Goal: Task Accomplishment & Management: Use online tool/utility

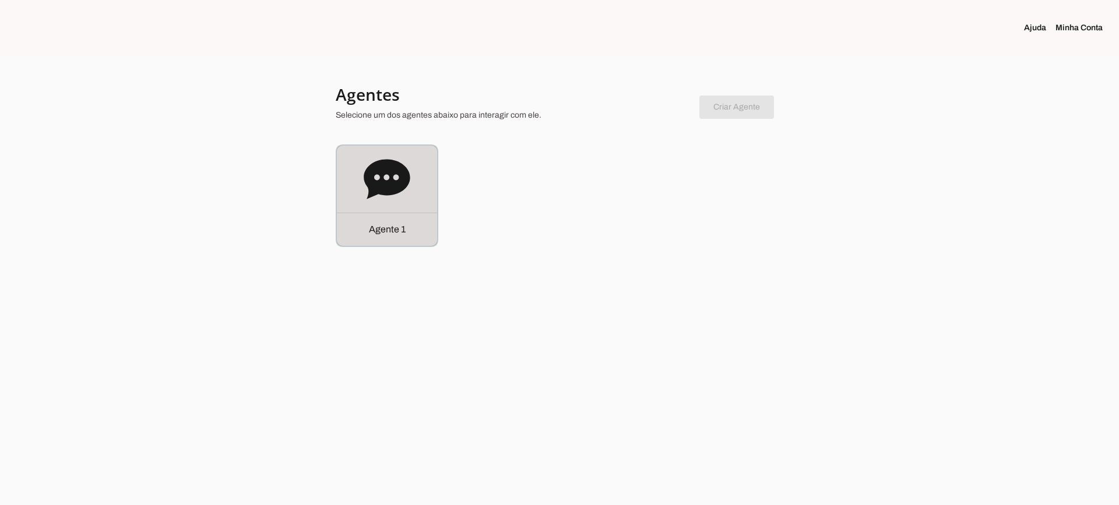
click at [386, 184] on icon at bounding box center [387, 179] width 46 height 40
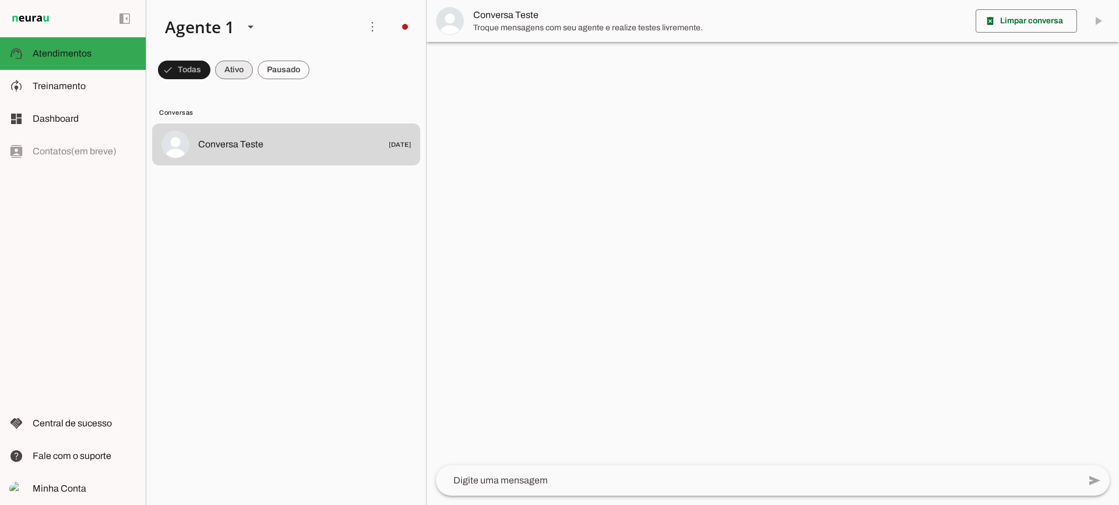
click at [237, 64] on span at bounding box center [234, 70] width 38 height 28
click at [287, 64] on span at bounding box center [284, 70] width 52 height 28
drag, startPoint x: 235, startPoint y: 73, endPoint x: 234, endPoint y: 22, distance: 50.7
click at [234, 71] on span at bounding box center [224, 70] width 38 height 28
drag, startPoint x: 300, startPoint y: 67, endPoint x: 316, endPoint y: 65, distance: 17.0
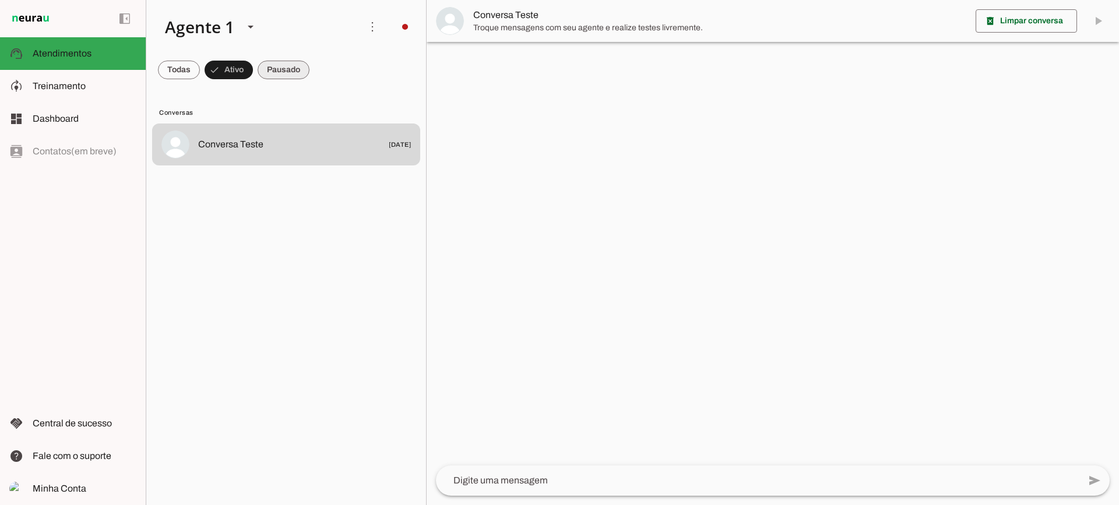
click at [318, 66] on md-chip-set at bounding box center [286, 70] width 280 height 33
drag, startPoint x: 308, startPoint y: 63, endPoint x: 296, endPoint y: 2, distance: 62.3
click at [308, 62] on span at bounding box center [284, 70] width 52 height 28
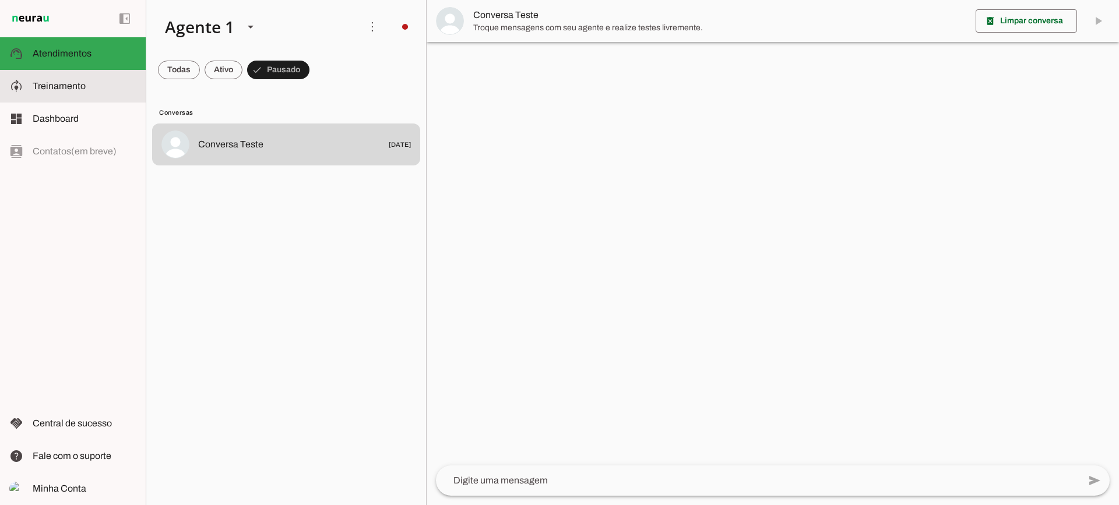
click at [82, 80] on slot at bounding box center [85, 86] width 104 height 14
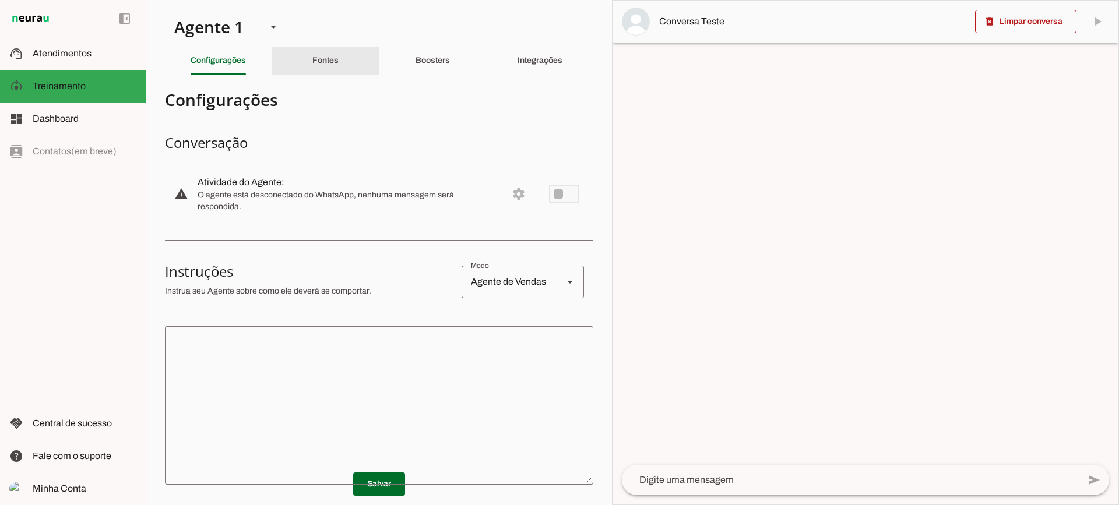
click at [339, 64] on div "Fontes" at bounding box center [325, 61] width 26 height 28
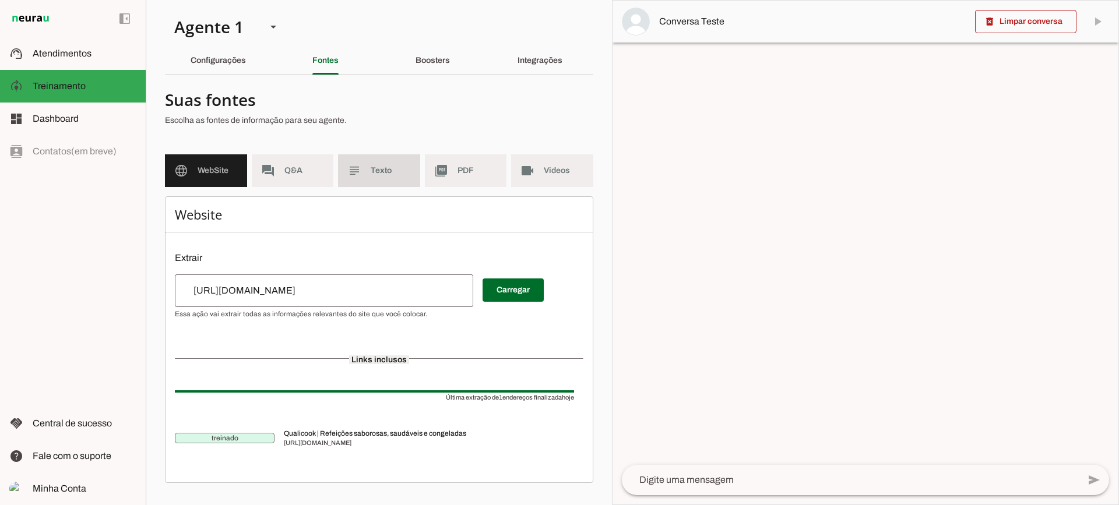
click at [341, 163] on md-item "subject Texto" at bounding box center [379, 170] width 82 height 33
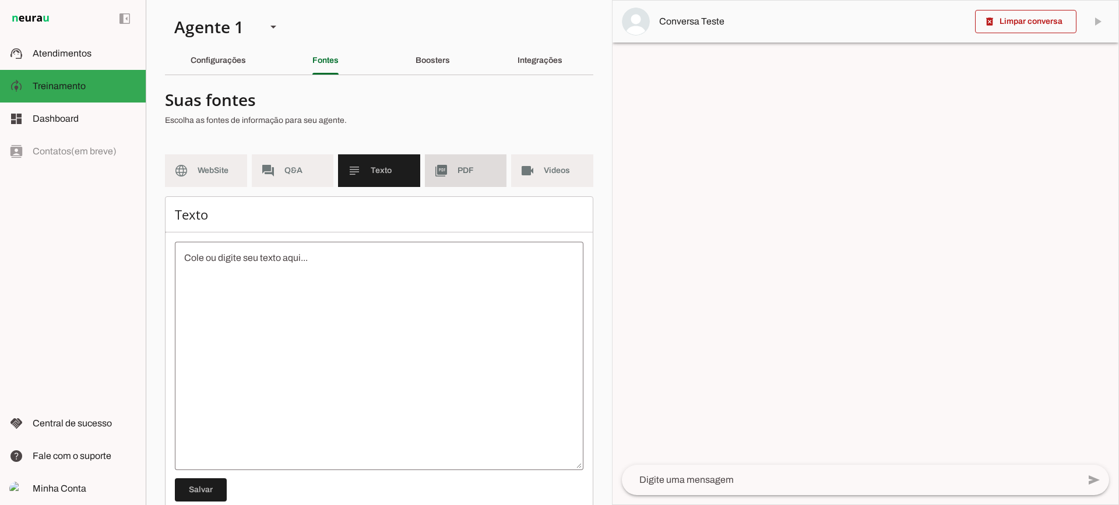
click at [457, 166] on span "PDF" at bounding box center [477, 171] width 40 height 12
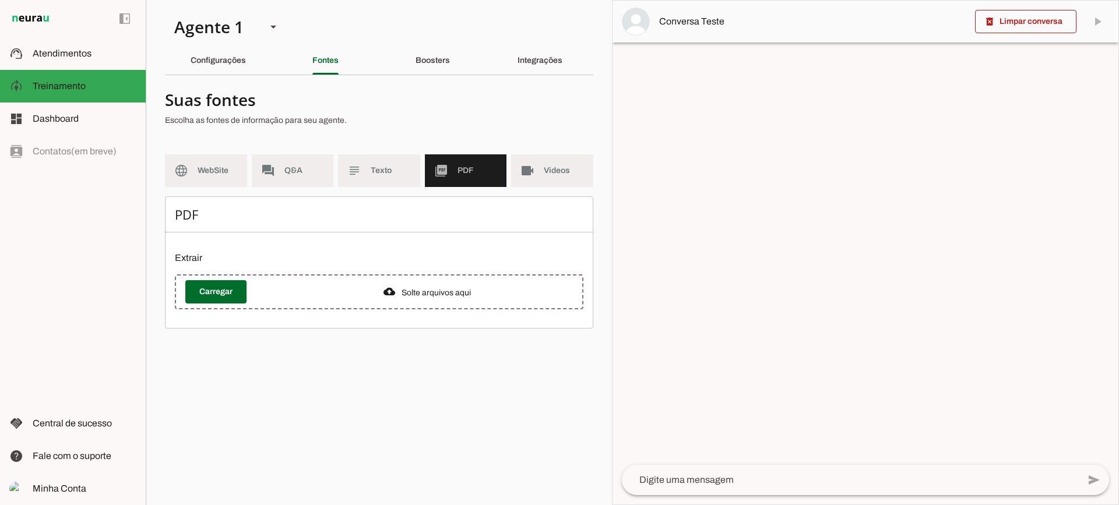
drag, startPoint x: 516, startPoint y: 172, endPoint x: 502, endPoint y: 175, distance: 14.3
click at [516, 172] on md-item "videocam Videos" at bounding box center [552, 170] width 82 height 33
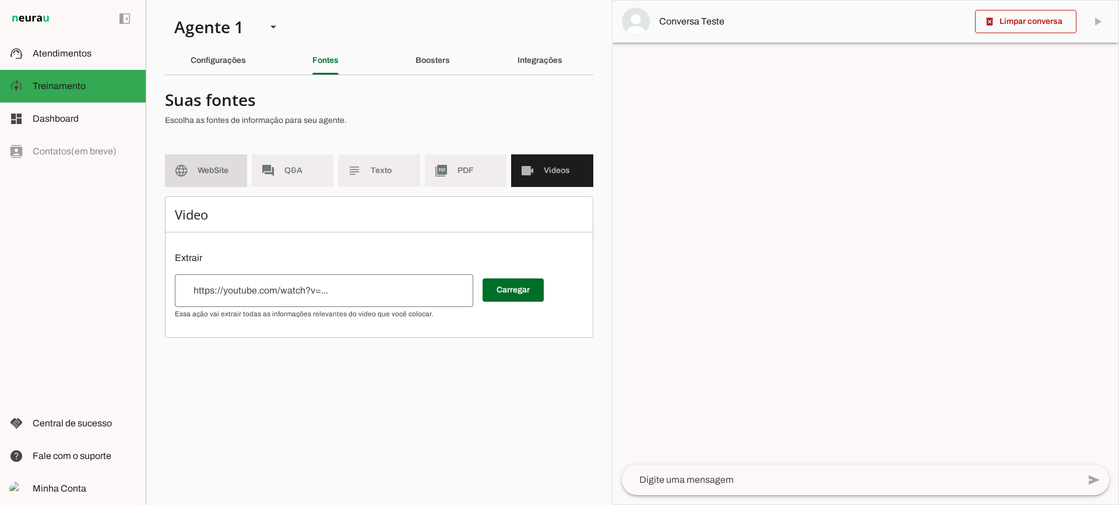
click at [220, 176] on span "WebSite" at bounding box center [218, 171] width 40 height 12
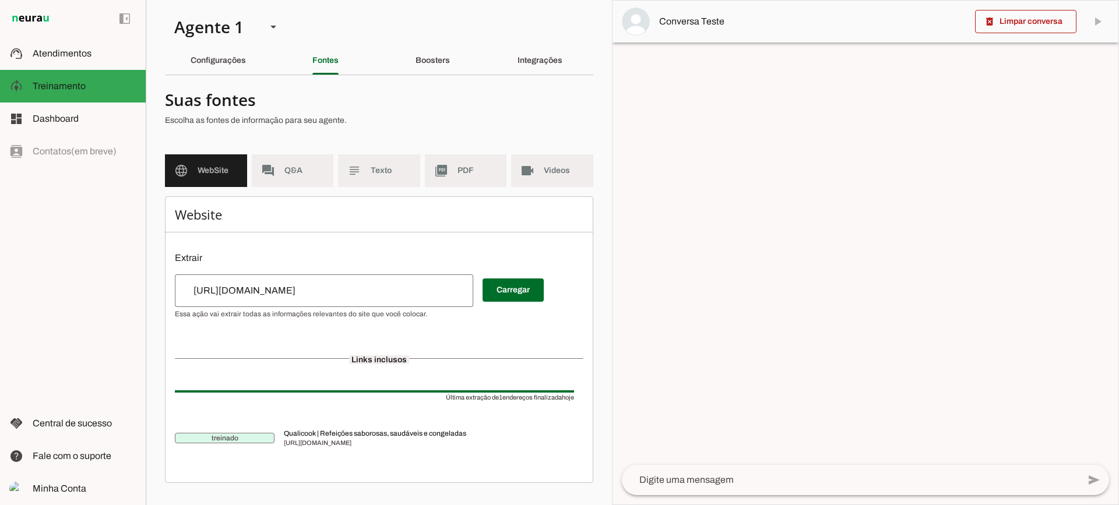
click at [348, 294] on input "[URL][DOMAIN_NAME]" at bounding box center [324, 291] width 280 height 14
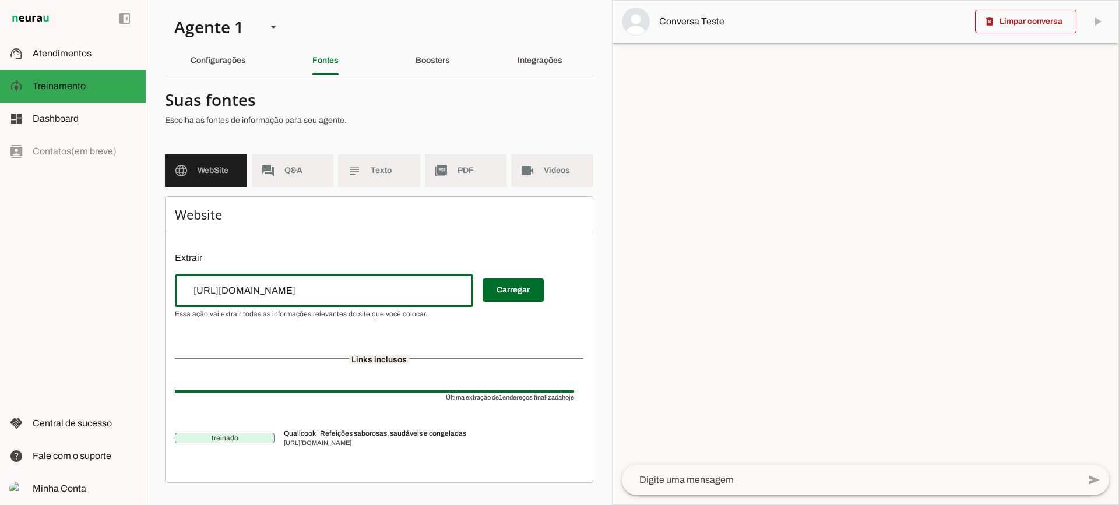
click at [348, 294] on input "[URL][DOMAIN_NAME]" at bounding box center [324, 291] width 280 height 14
type input "[URL][DOMAIN_NAME]"
type md-outlined-text-field "[URL][DOMAIN_NAME]"
click at [508, 301] on span at bounding box center [512, 290] width 61 height 28
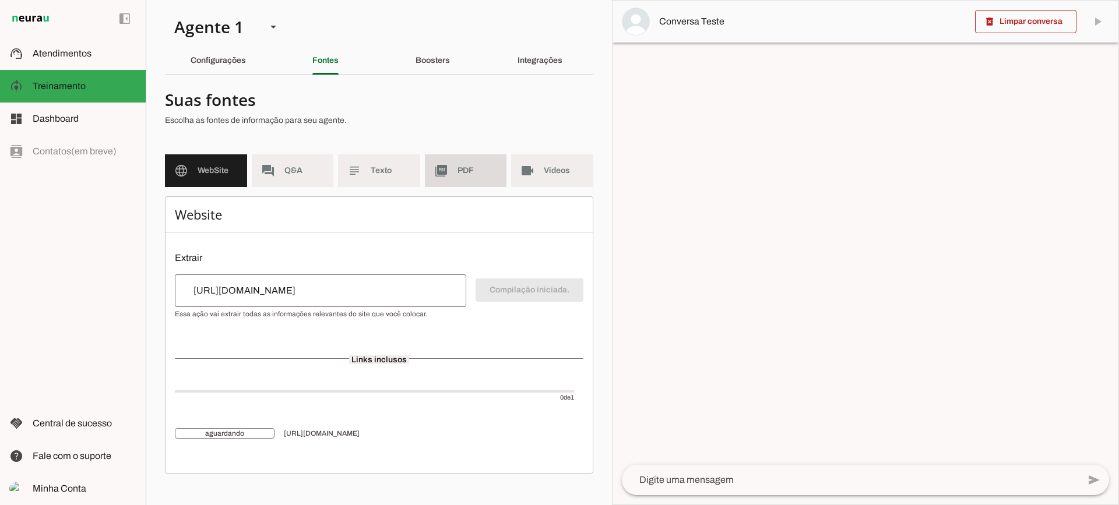
click at [472, 169] on span "PDF" at bounding box center [477, 171] width 40 height 12
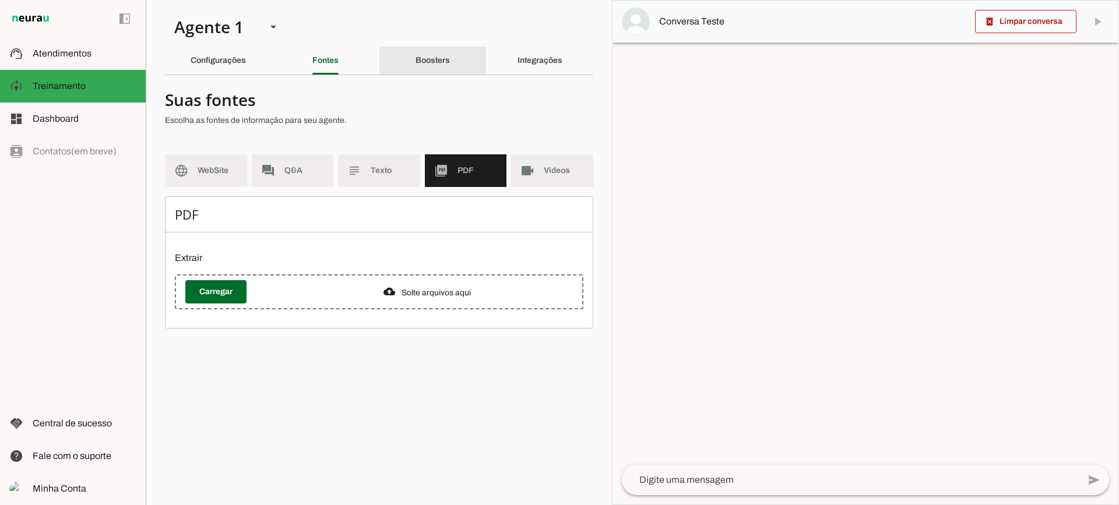
click at [445, 74] on div "Boosters" at bounding box center [432, 61] width 34 height 28
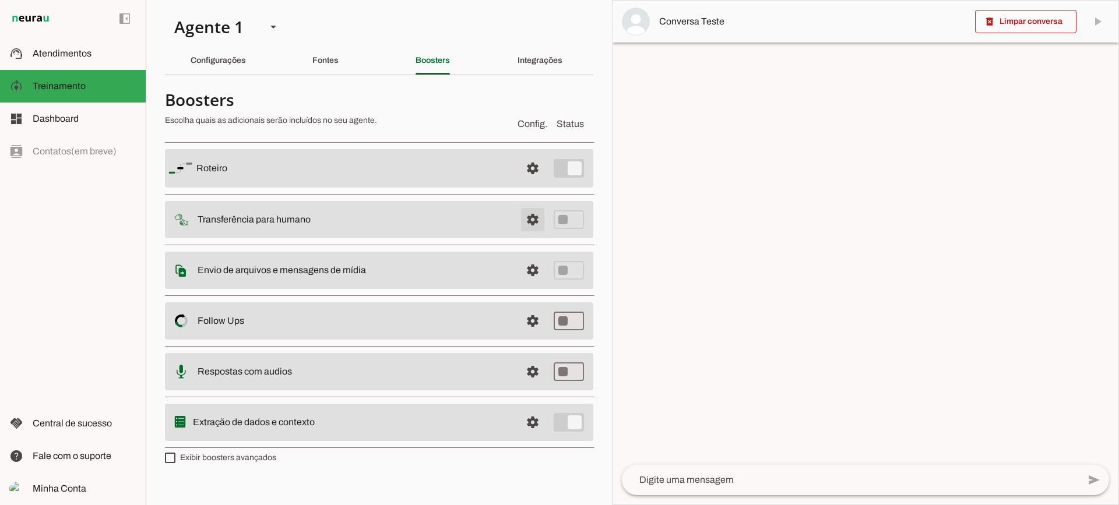
click at [533, 214] on span at bounding box center [533, 220] width 28 height 28
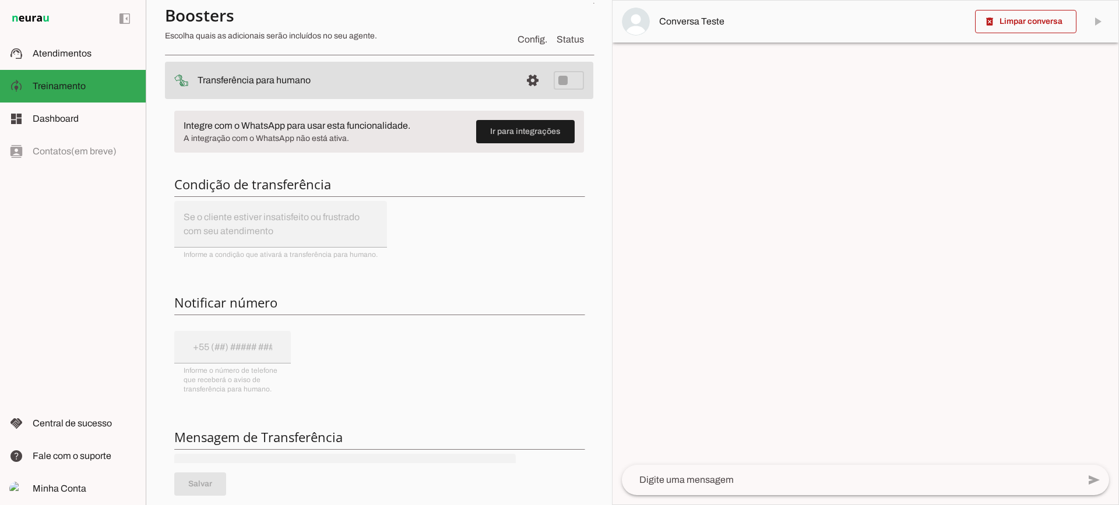
scroll to position [117, 0]
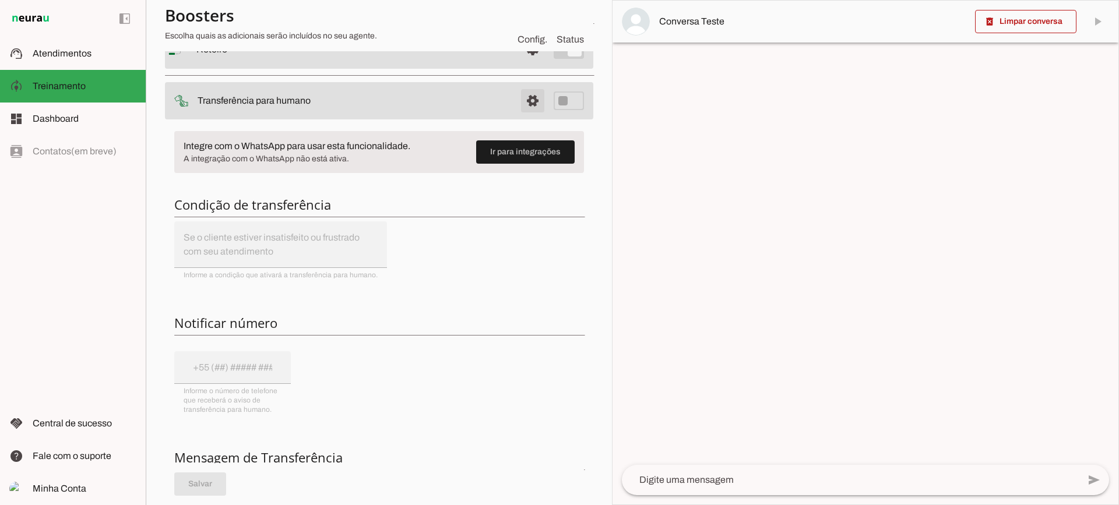
click at [534, 100] on span at bounding box center [533, 101] width 28 height 28
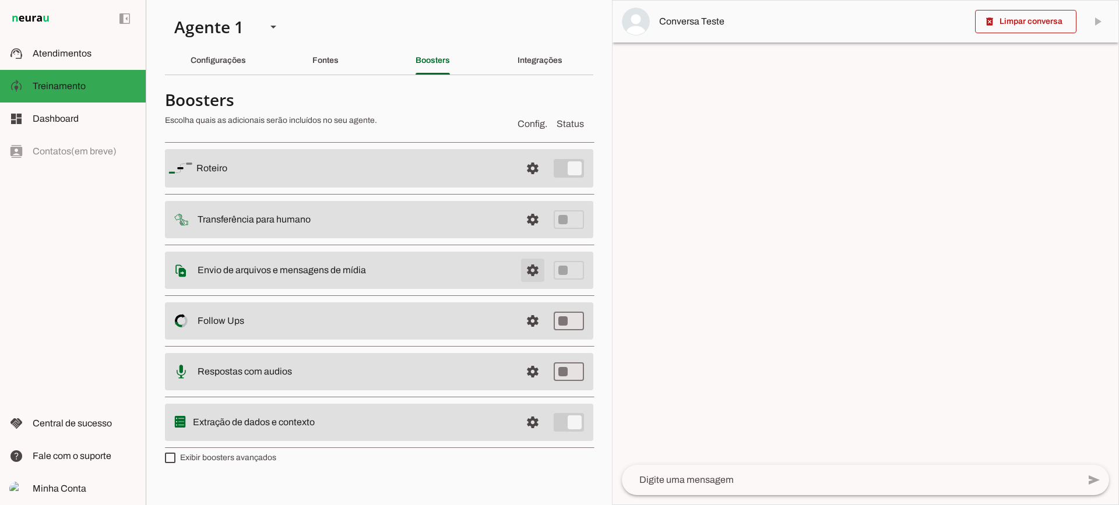
click at [535, 276] on span at bounding box center [533, 270] width 28 height 28
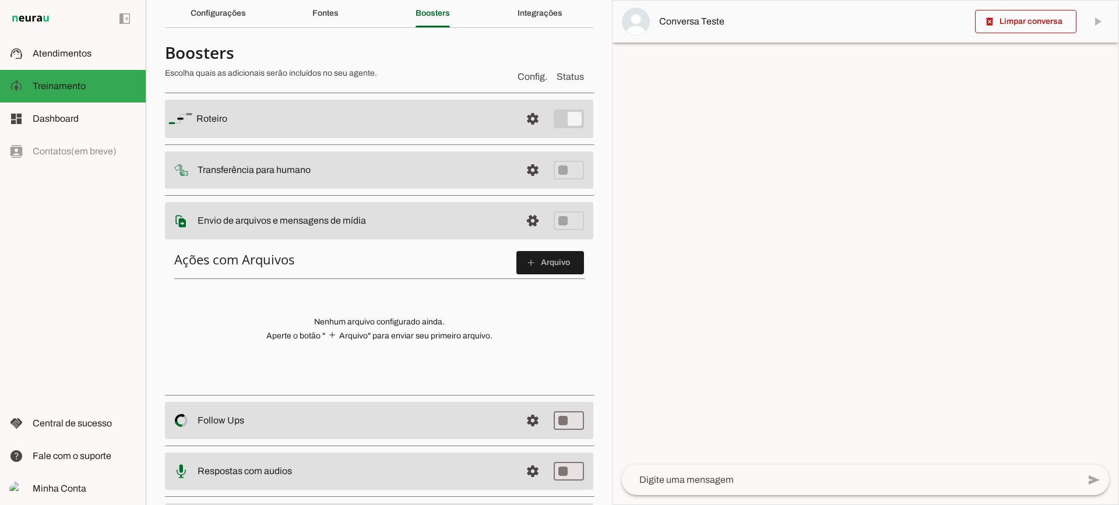
scroll to position [117, 0]
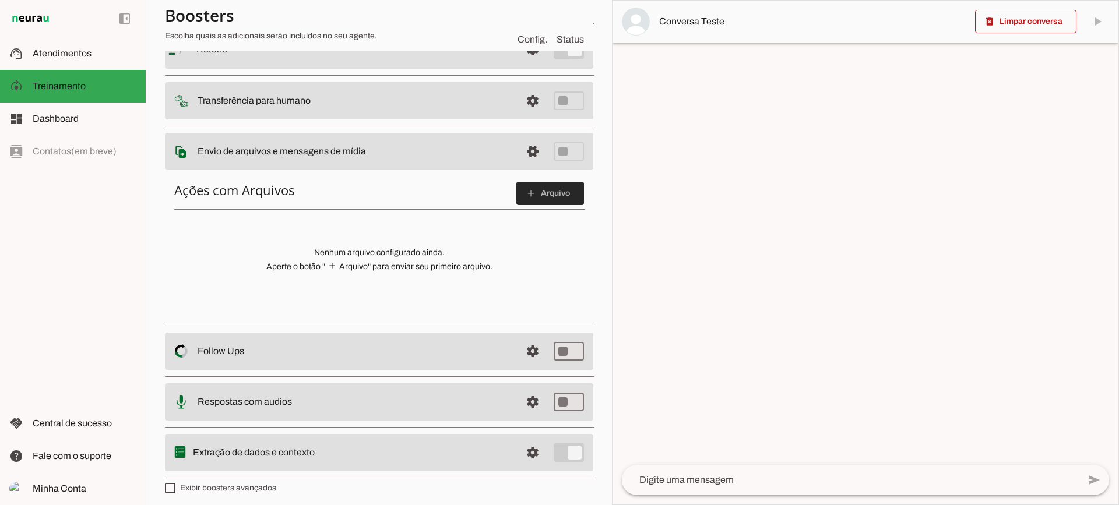
click at [535, 191] on span at bounding box center [550, 193] width 68 height 28
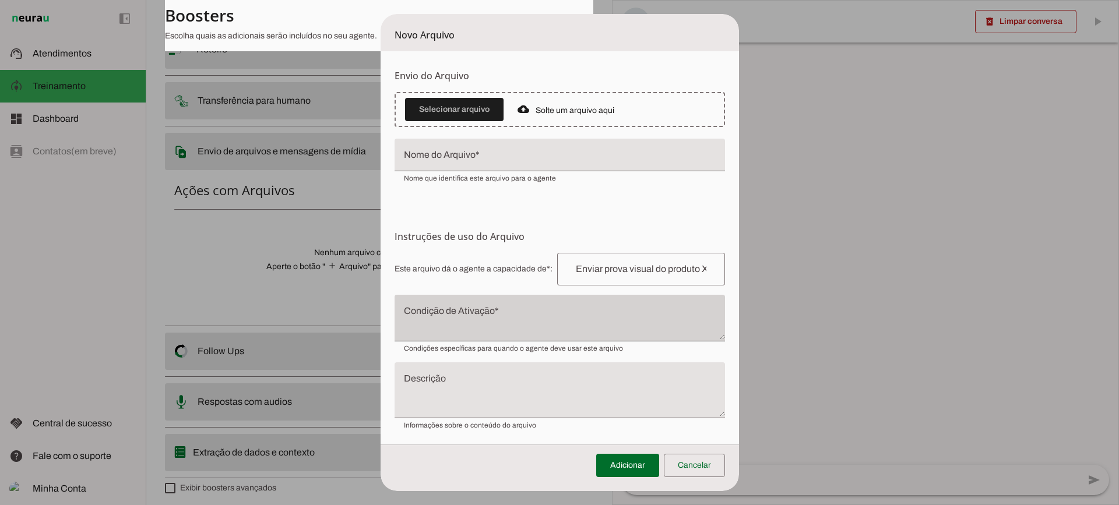
click at [515, 304] on div at bounding box center [559, 318] width 330 height 47
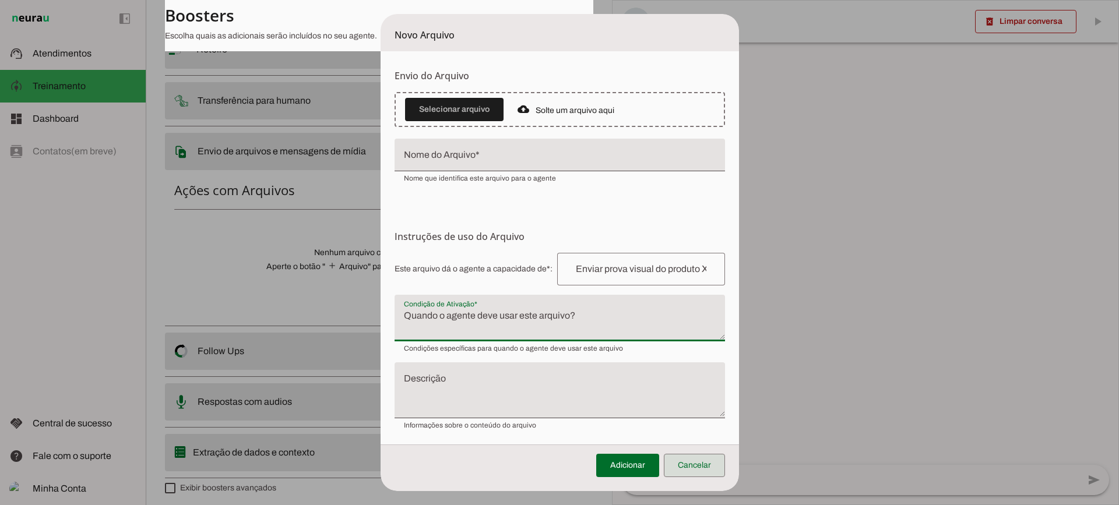
click at [700, 475] on span at bounding box center [694, 466] width 61 height 28
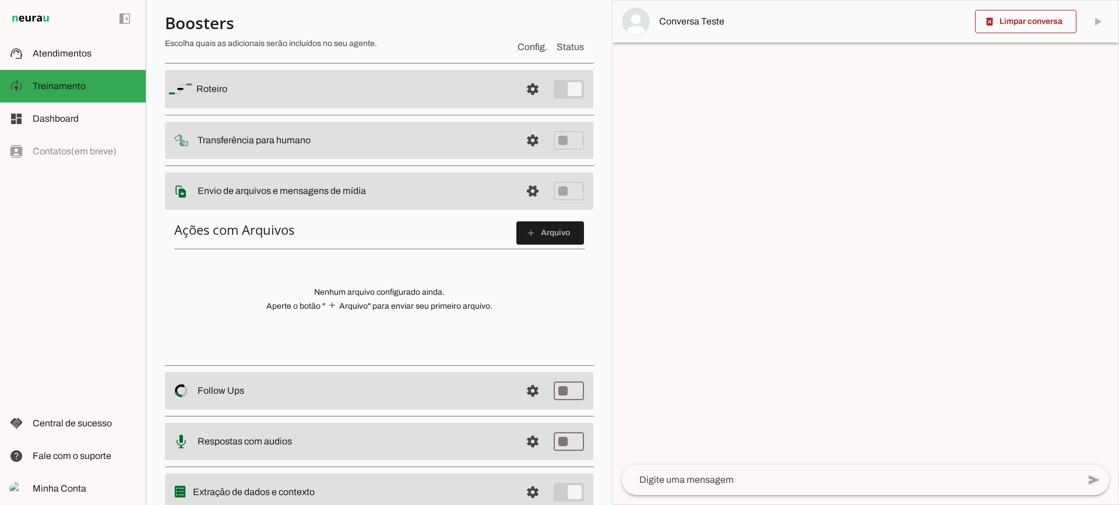
scroll to position [58, 0]
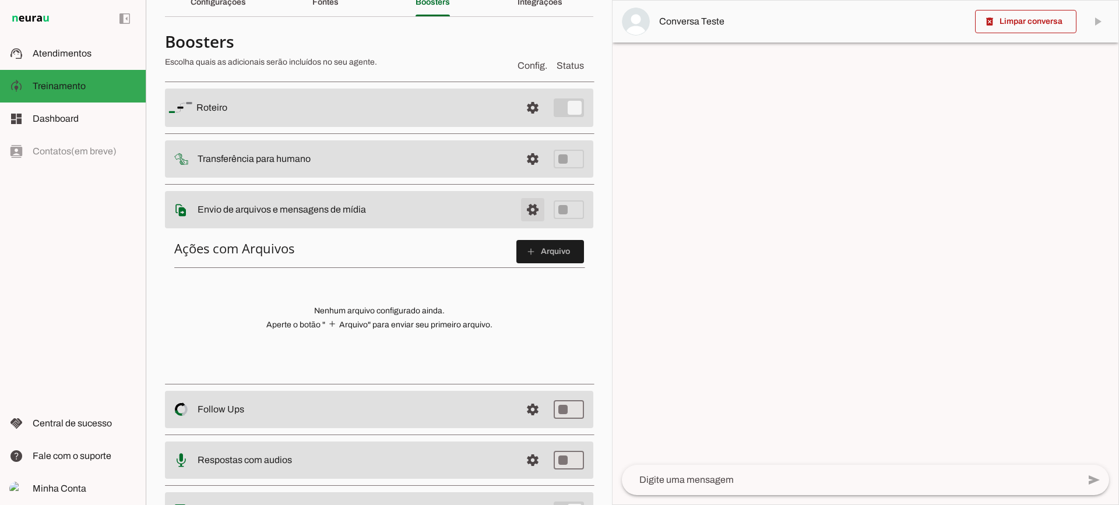
click at [527, 210] on span at bounding box center [533, 210] width 28 height 28
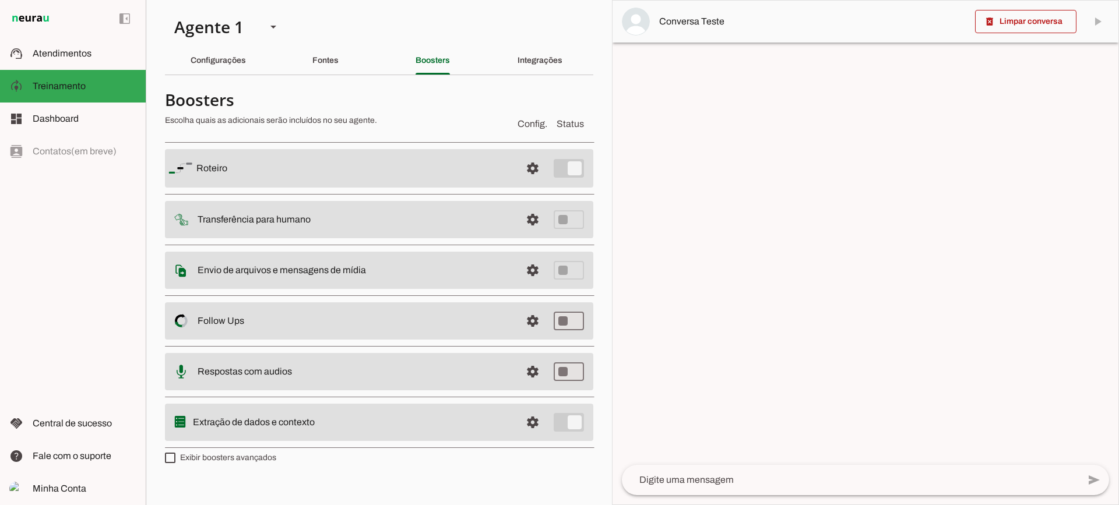
click at [526, 333] on span at bounding box center [533, 321] width 28 height 28
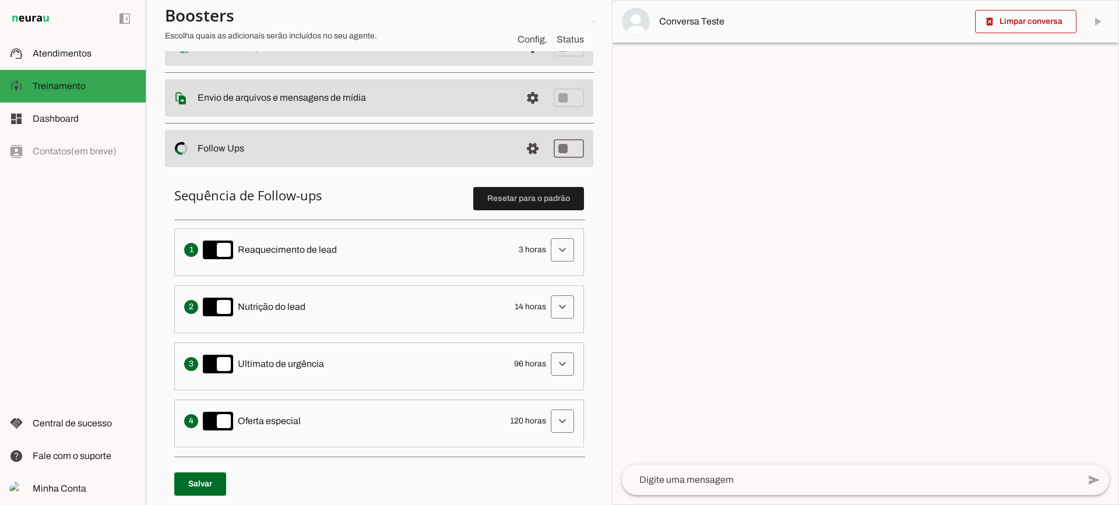
scroll to position [233, 0]
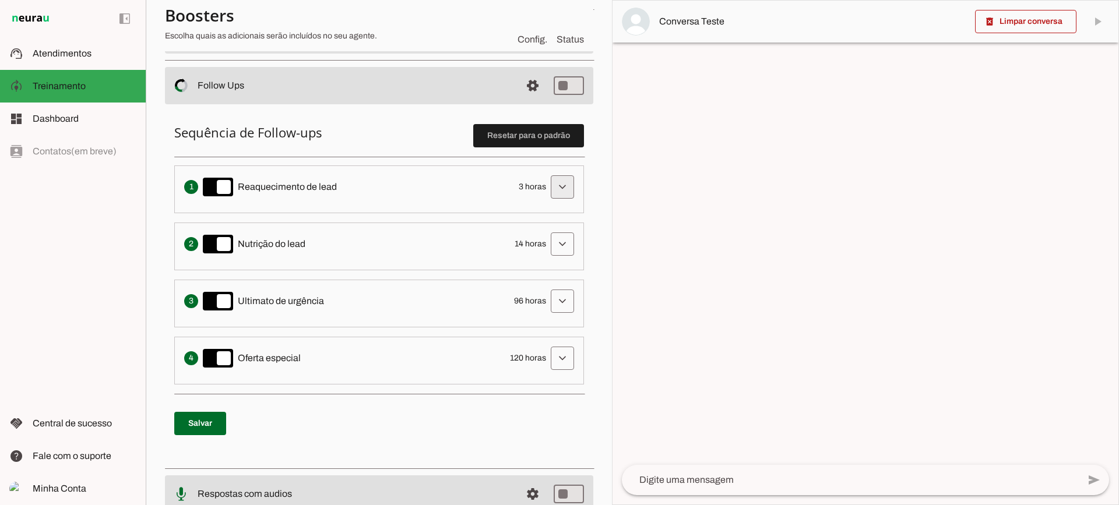
click at [548, 186] on span at bounding box center [562, 187] width 28 height 28
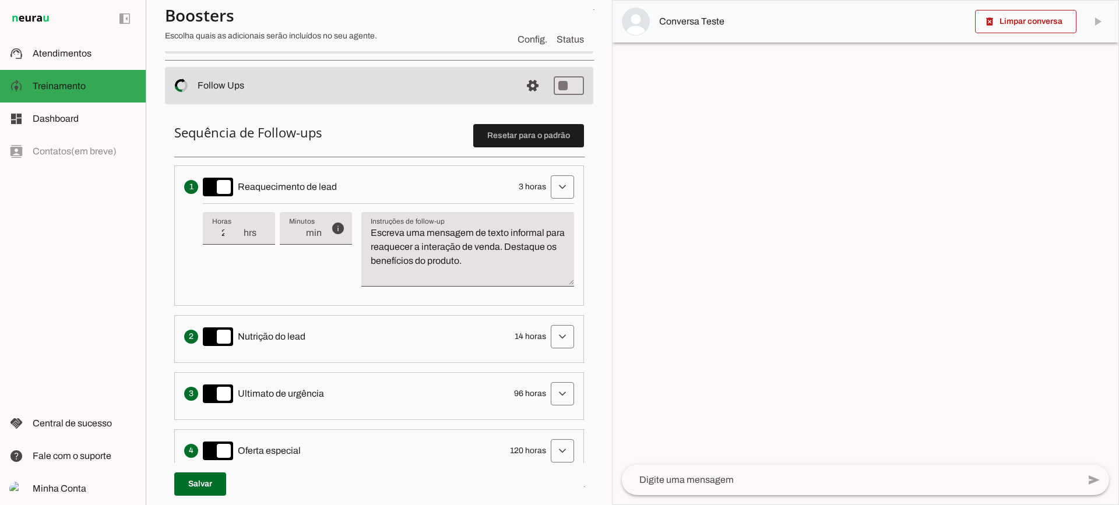
drag, startPoint x: 235, startPoint y: 237, endPoint x: 238, endPoint y: 231, distance: 6.0
type input "2"
type md-filled-text-field "2"
click at [235, 236] on input "2" at bounding box center [227, 233] width 30 height 14
type input "3"
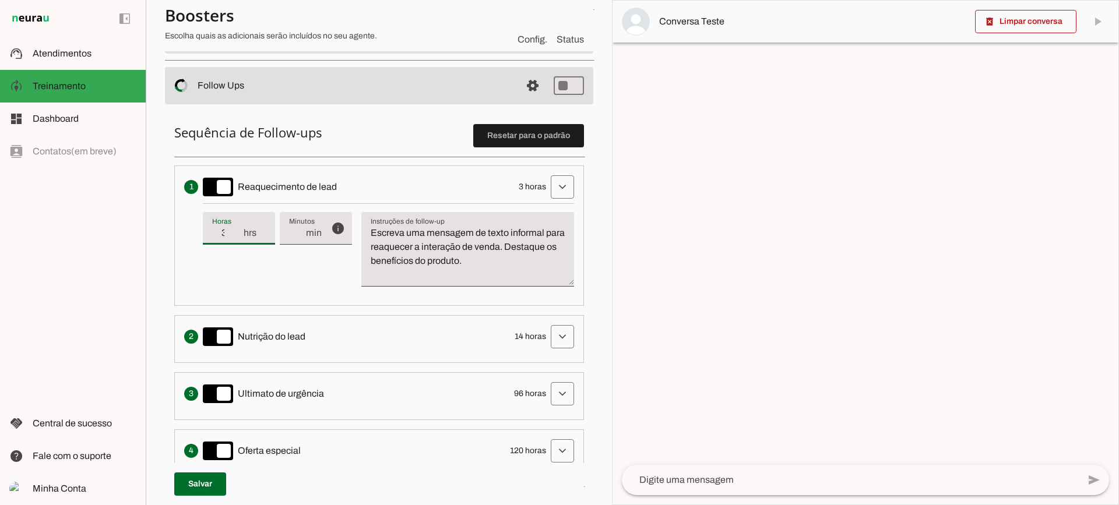
type md-filled-text-field "3"
click at [238, 230] on input "3" at bounding box center [227, 233] width 30 height 14
click at [384, 236] on textarea "Escreva uma mensagem de texto informal para reaquecer a interação de venda. Des…" at bounding box center [467, 254] width 213 height 56
drag, startPoint x: 369, startPoint y: 230, endPoint x: 548, endPoint y: 279, distance: 185.3
click at [548, 279] on textarea "Escreva uma mensagem de texto informal para reaquecer a interação de venda. Des…" at bounding box center [467, 254] width 213 height 56
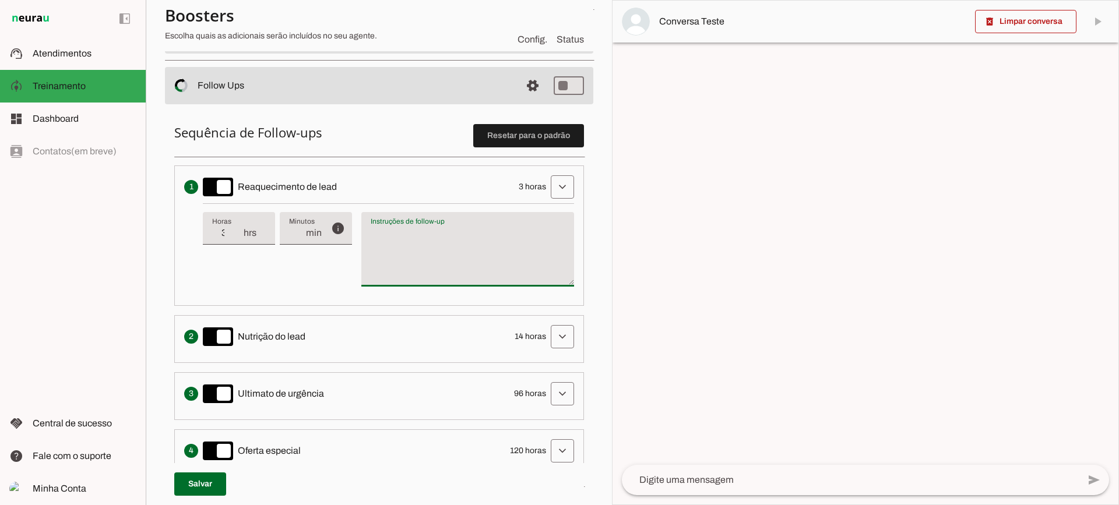
type textarea "Escreva uma mensagem de texto informal para reaquecer a interação de venda. Des…"
click at [526, 246] on textarea "Escreva uma mensagem de texto informal para reaquecer a interação de venda. Des…" at bounding box center [467, 254] width 213 height 56
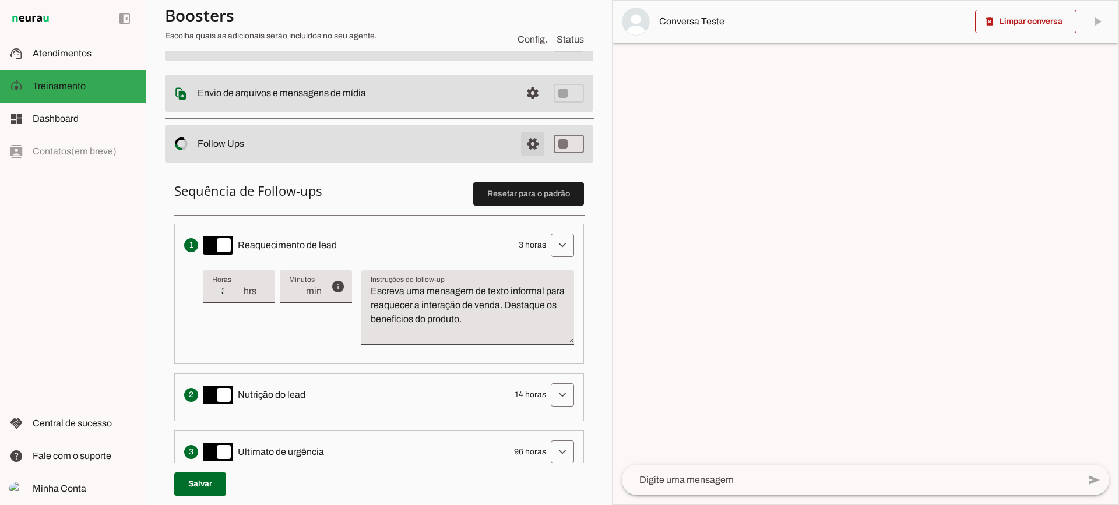
click at [520, 142] on span at bounding box center [533, 144] width 28 height 28
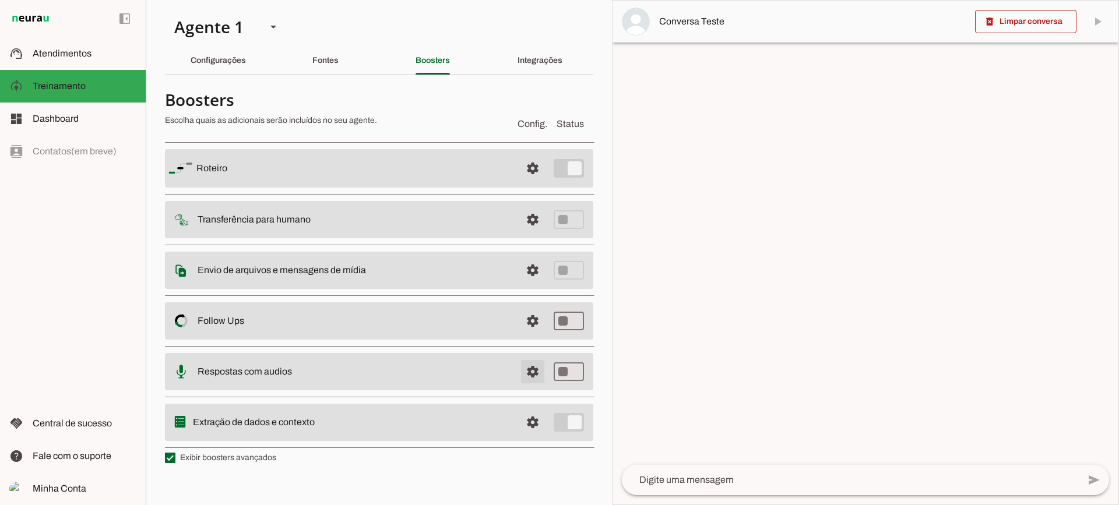
click at [530, 376] on span at bounding box center [533, 372] width 28 height 28
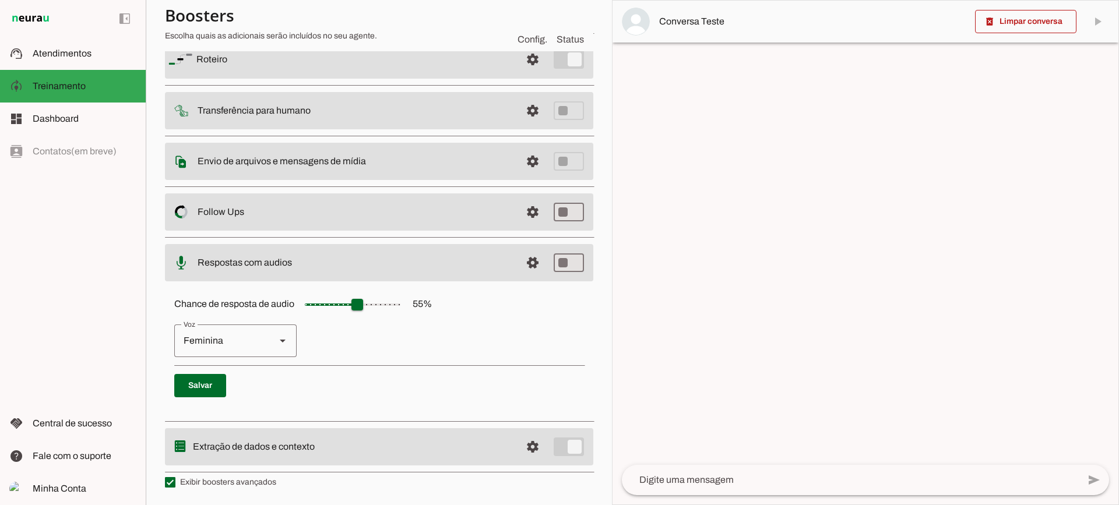
scroll to position [107, 0]
click at [527, 267] on span at bounding box center [533, 263] width 28 height 28
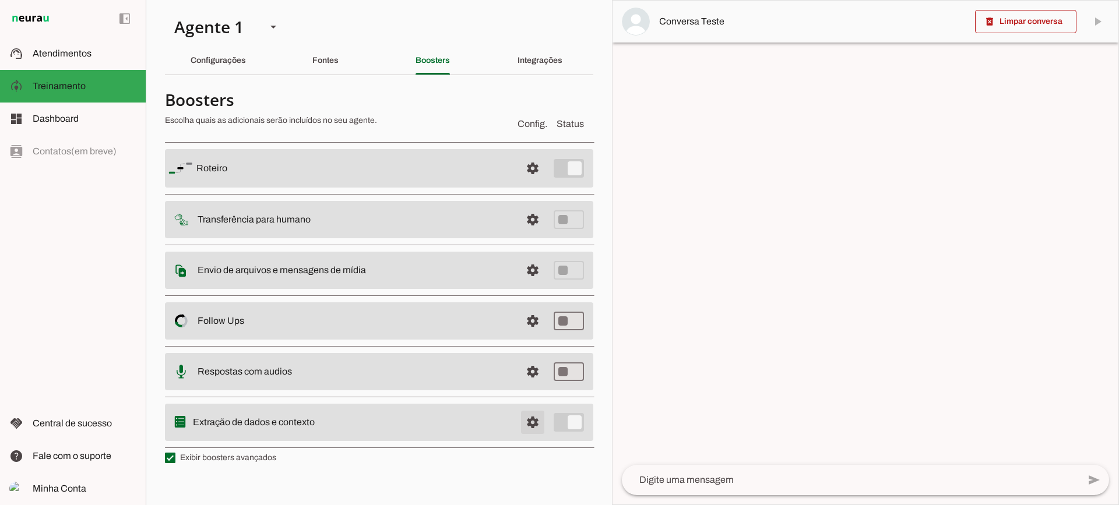
click at [540, 419] on span at bounding box center [533, 422] width 28 height 28
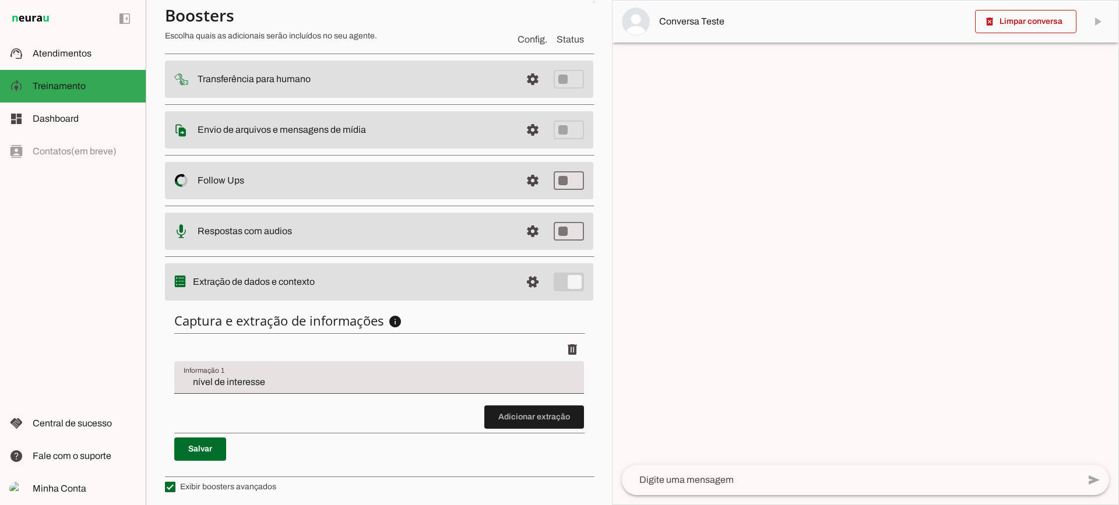
scroll to position [143, 0]
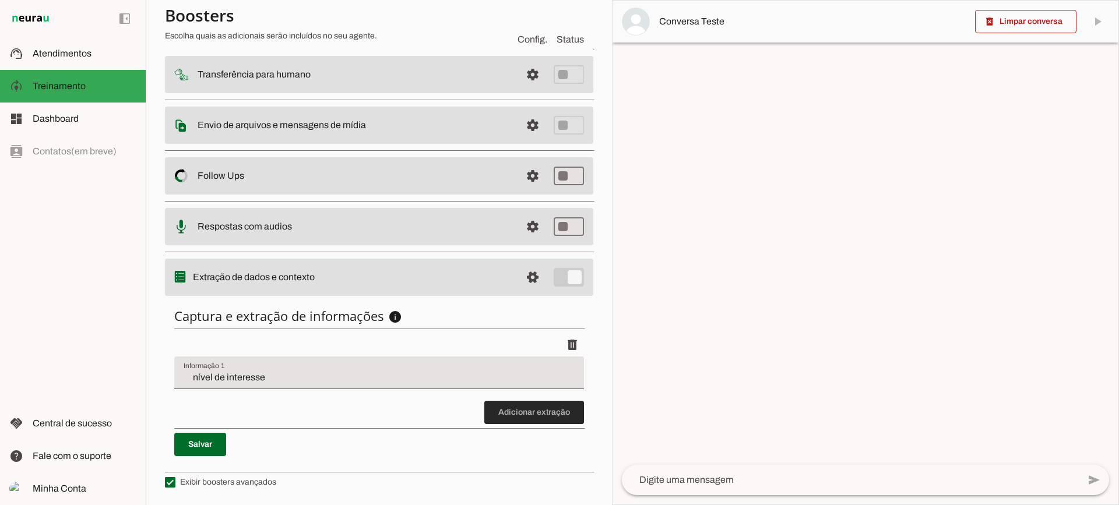
click at [496, 415] on span at bounding box center [534, 413] width 100 height 28
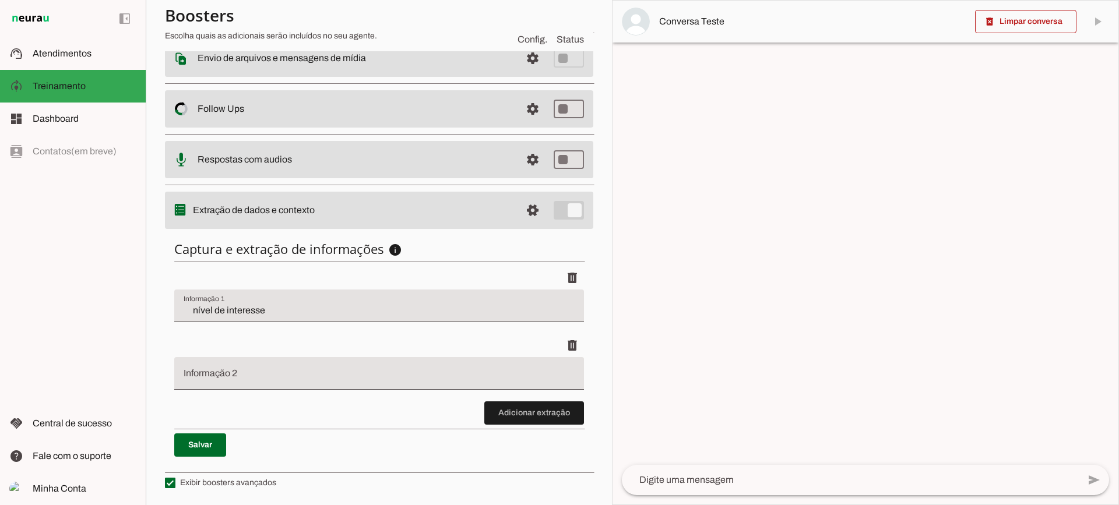
scroll to position [210, 0]
click at [304, 311] on input "nível de interesse" at bounding box center [379, 310] width 391 height 14
click at [475, 404] on discrete-list-input "Adicionar extração" at bounding box center [379, 345] width 410 height 158
click at [534, 408] on span at bounding box center [534, 413] width 100 height 28
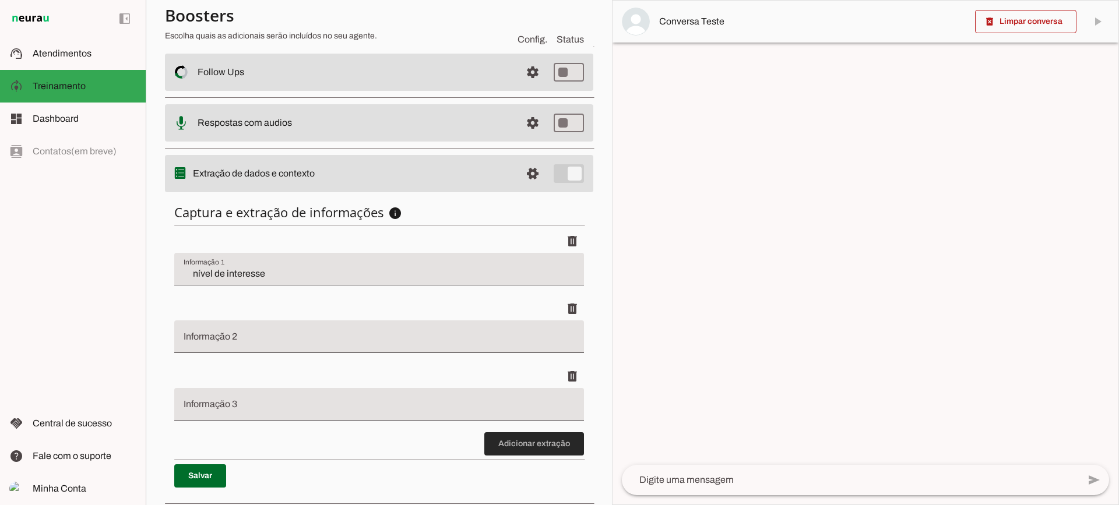
scroll to position [278, 0]
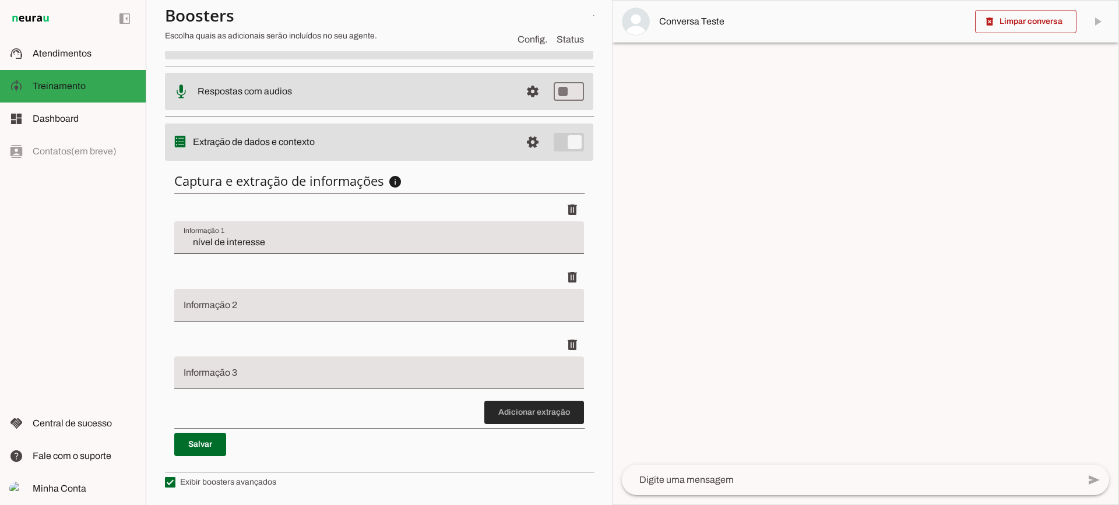
drag, startPoint x: 512, startPoint y: 408, endPoint x: 444, endPoint y: 350, distance: 89.3
click at [513, 408] on span at bounding box center [534, 413] width 100 height 28
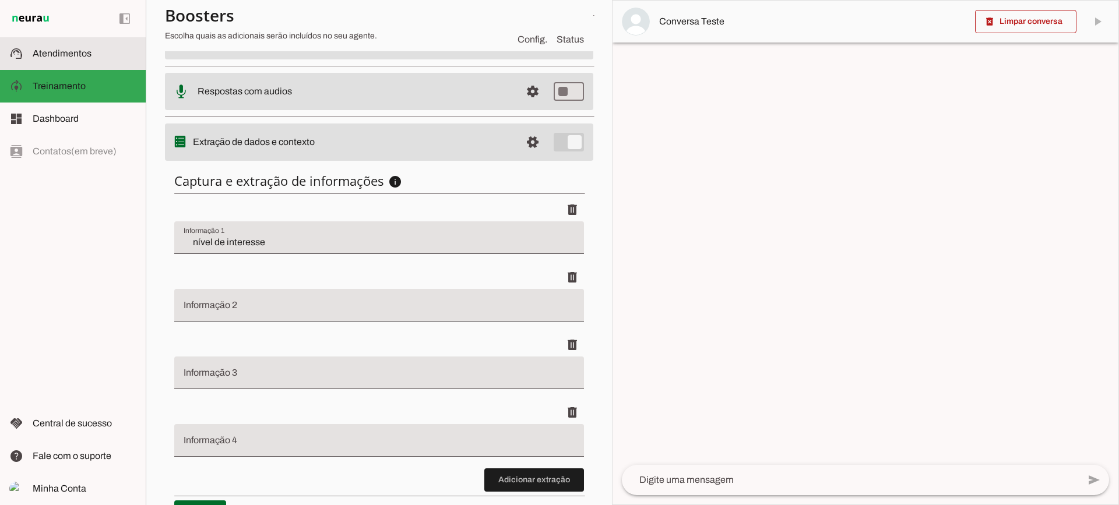
click at [80, 69] on md-item "support_agent Atendimentos Atendimentos" at bounding box center [73, 53] width 146 height 33
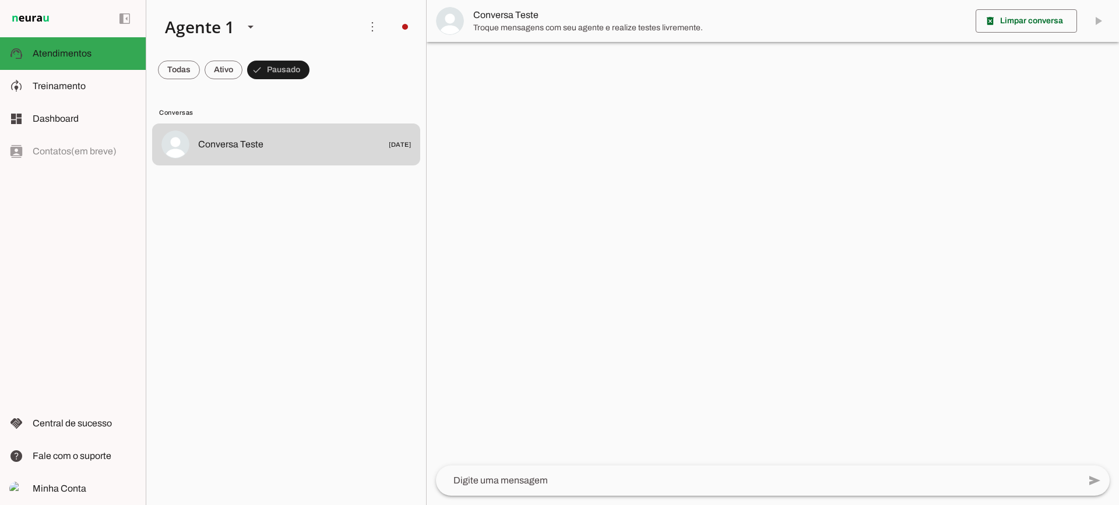
click at [478, 12] on span "Conversa Teste" at bounding box center [719, 15] width 493 height 14
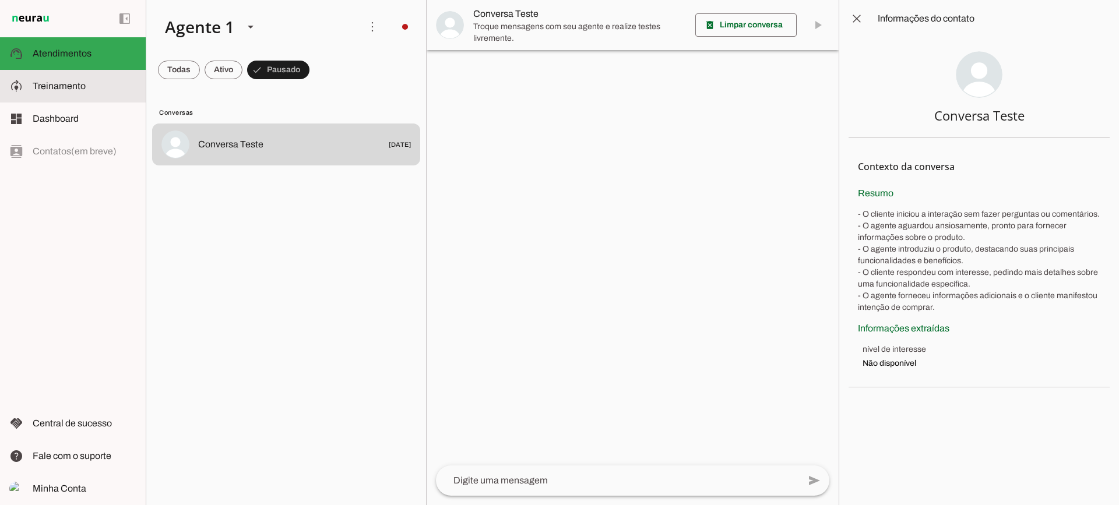
click at [59, 97] on md-item "model_training Treinamento Treinamento" at bounding box center [73, 86] width 146 height 33
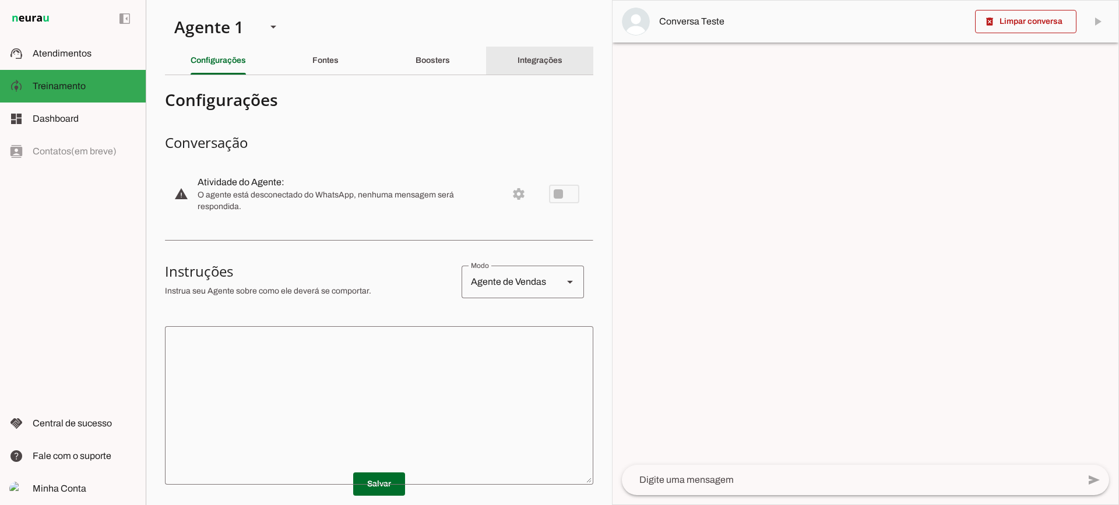
click at [562, 73] on div "Integrações" at bounding box center [539, 61] width 45 height 28
